Goal: Book appointment/travel/reservation

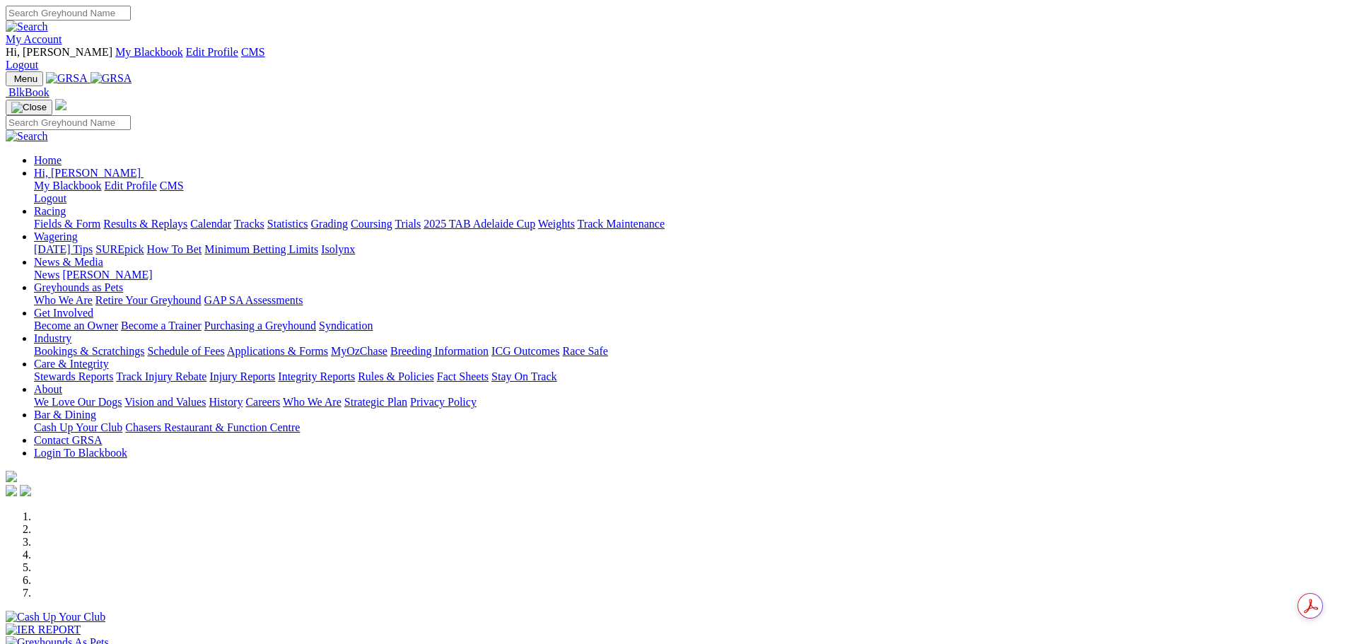
click at [62, 33] on link "My Account" at bounding box center [34, 39] width 57 height 12
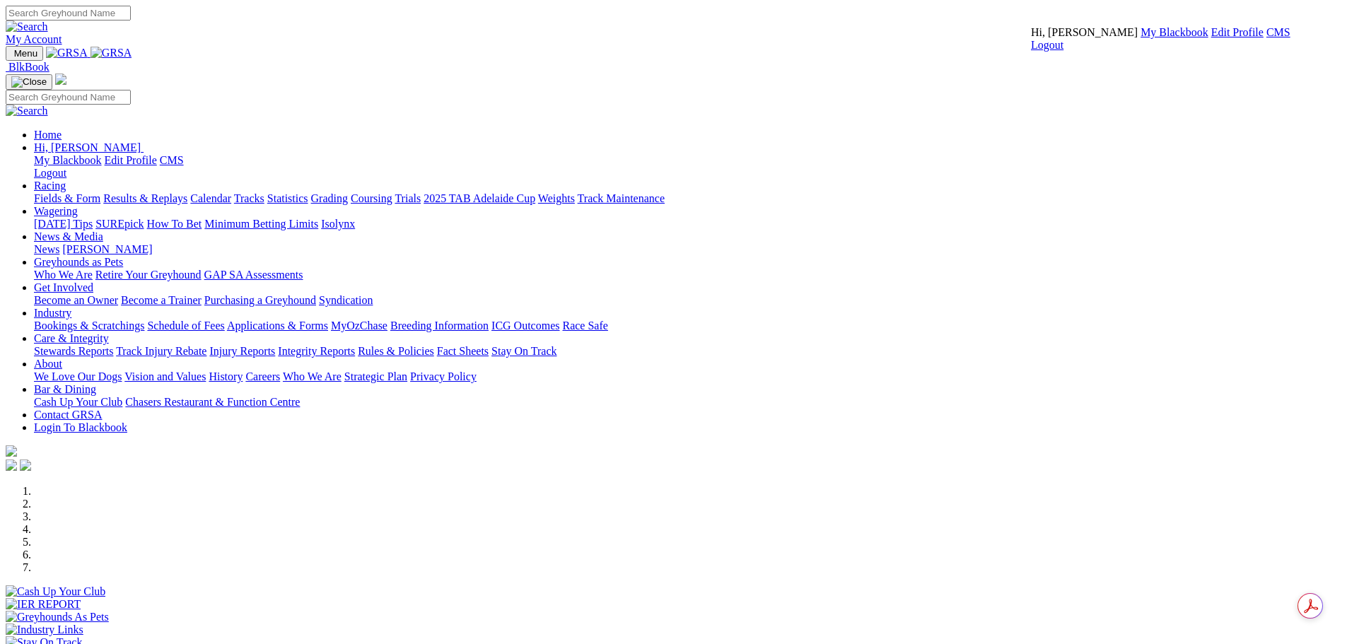
click at [1267, 38] on link "CMS" at bounding box center [1279, 32] width 24 height 12
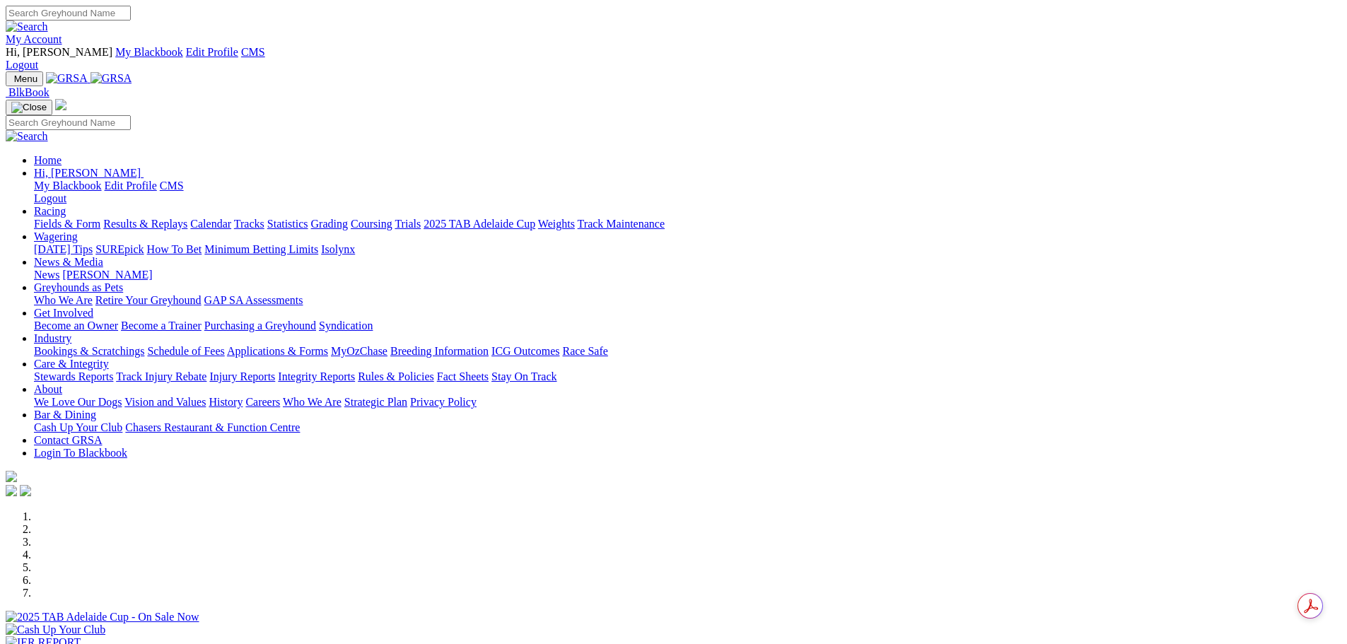
click at [607, 624] on div at bounding box center [674, 624] width 1336 height 0
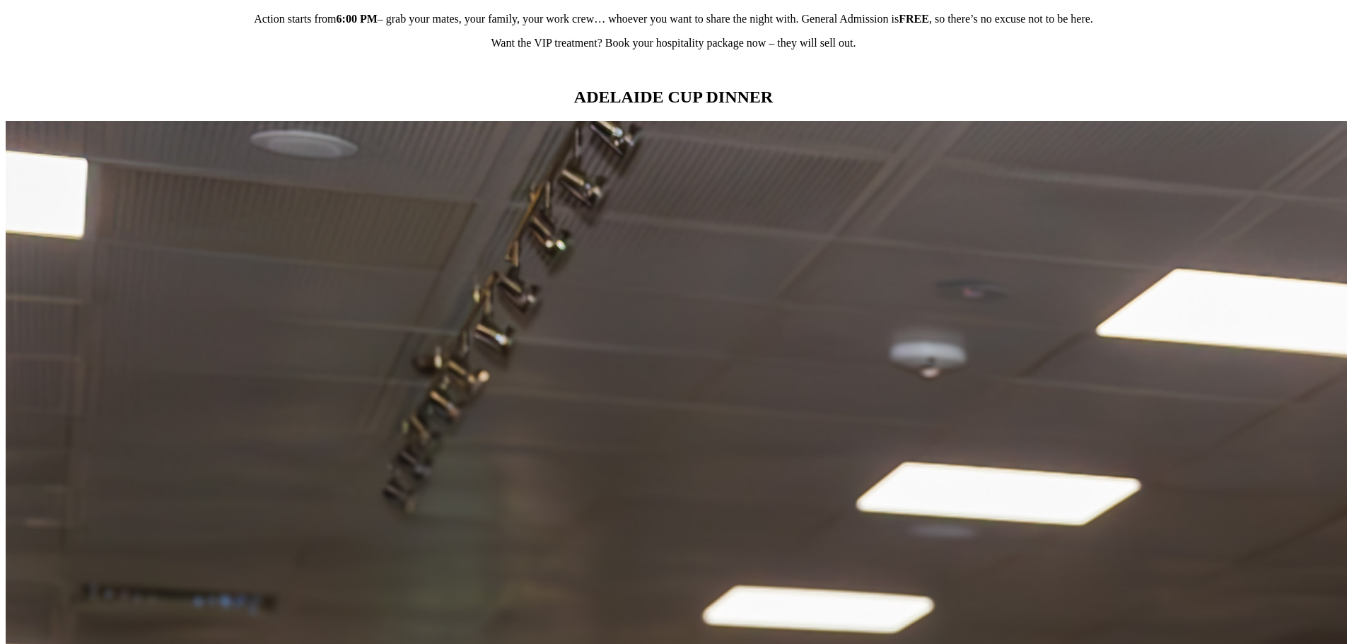
scroll to position [1344, 0]
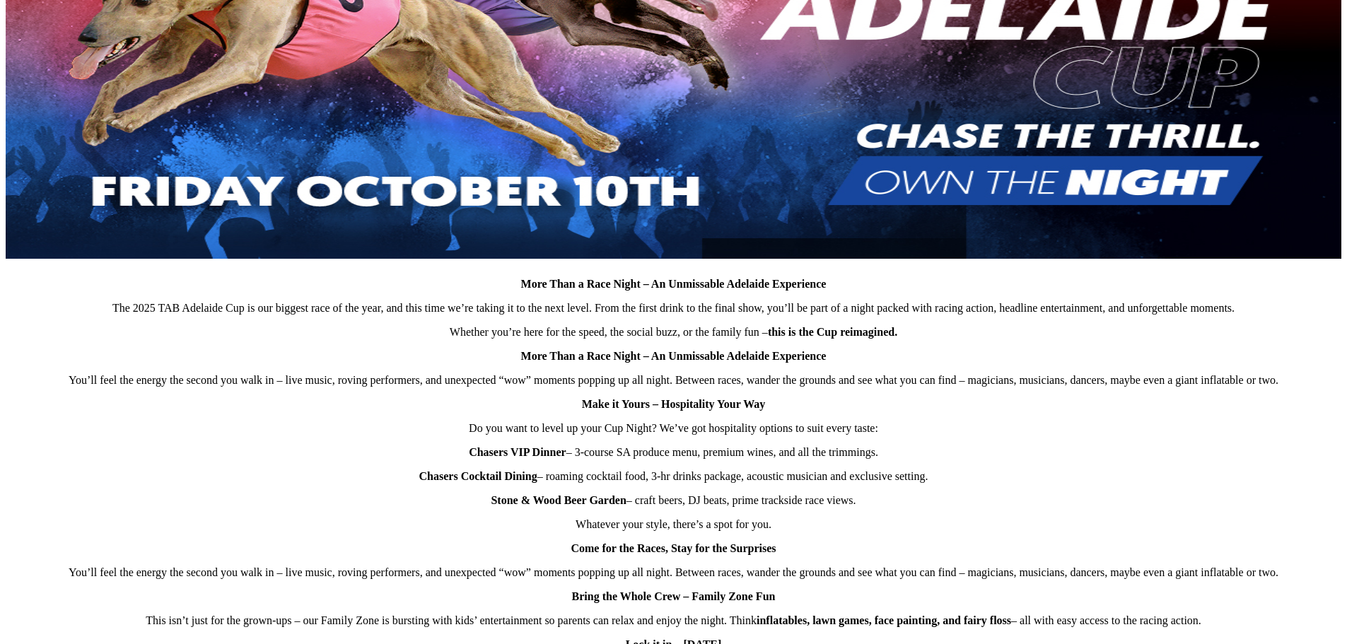
scroll to position [566, 0]
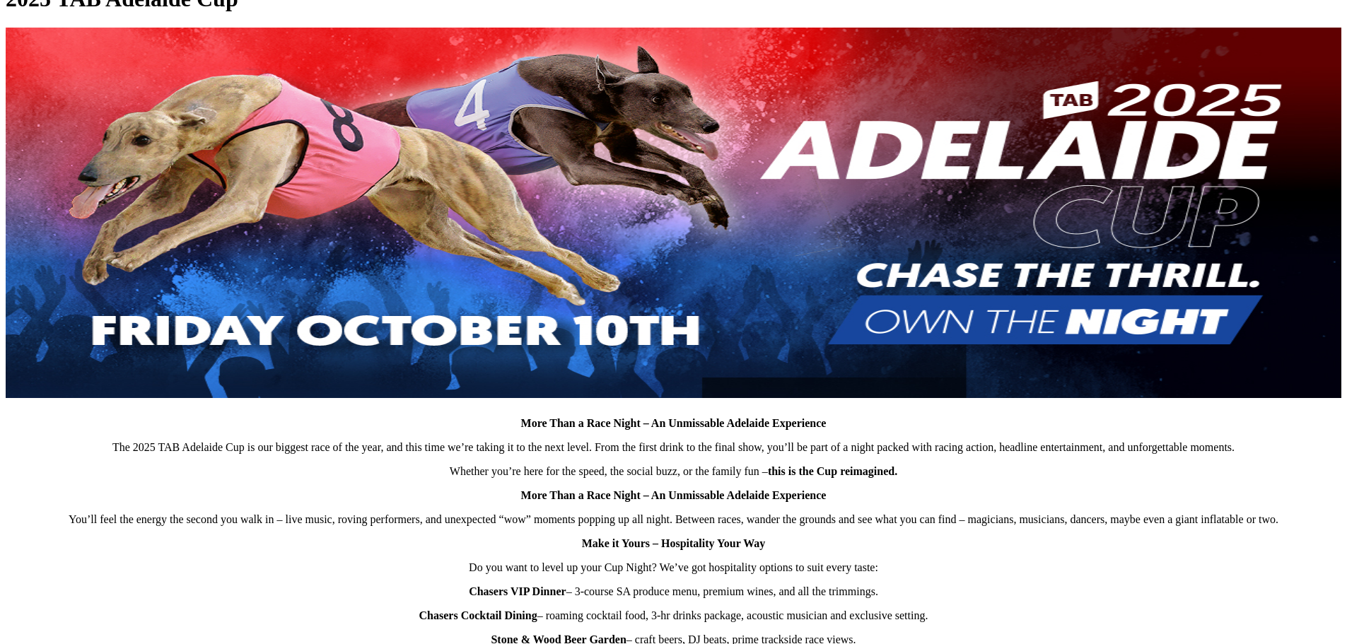
scroll to position [778, 0]
